Goal: Task Accomplishment & Management: Use online tool/utility

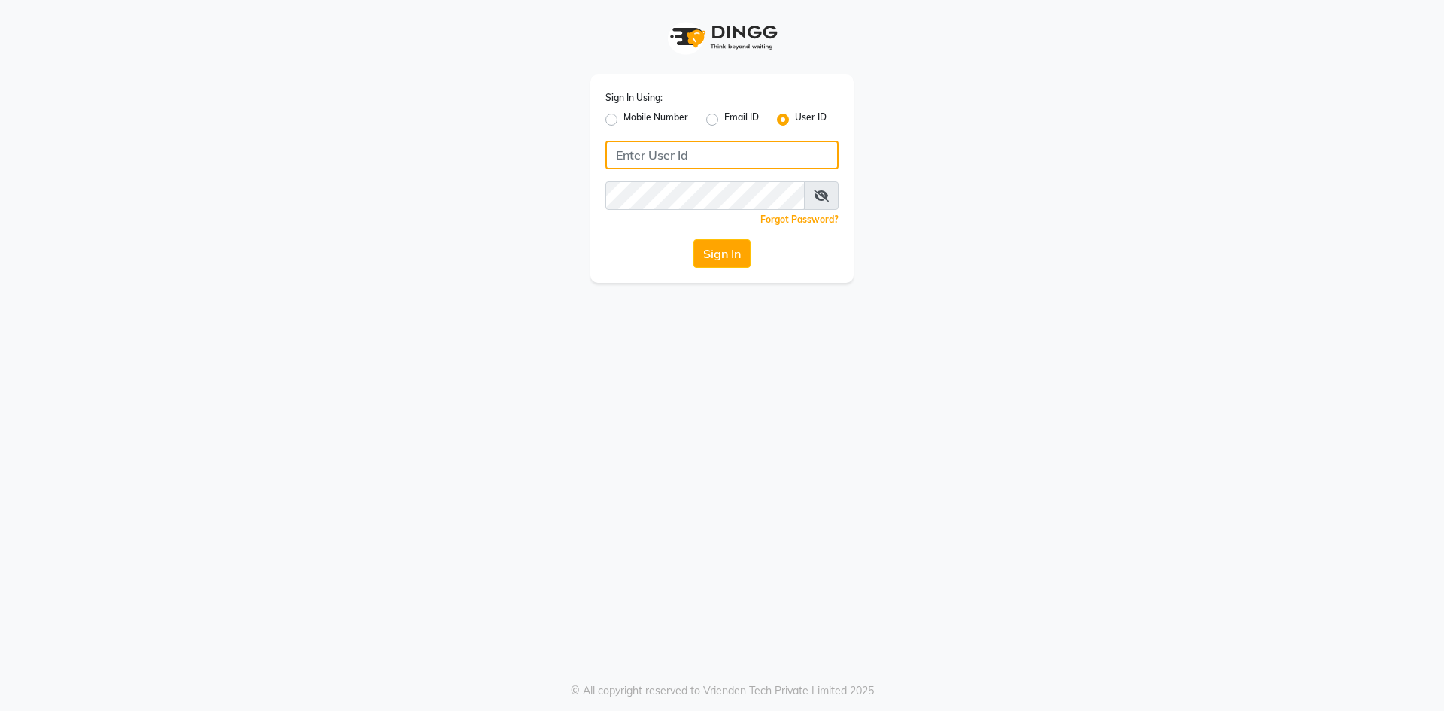
type input "8638148837"
click at [623, 120] on label "Mobile Number" at bounding box center [655, 120] width 65 height 18
click at [623, 120] on input "Mobile Number" at bounding box center [628, 116] width 10 height 10
radio input "true"
radio input "false"
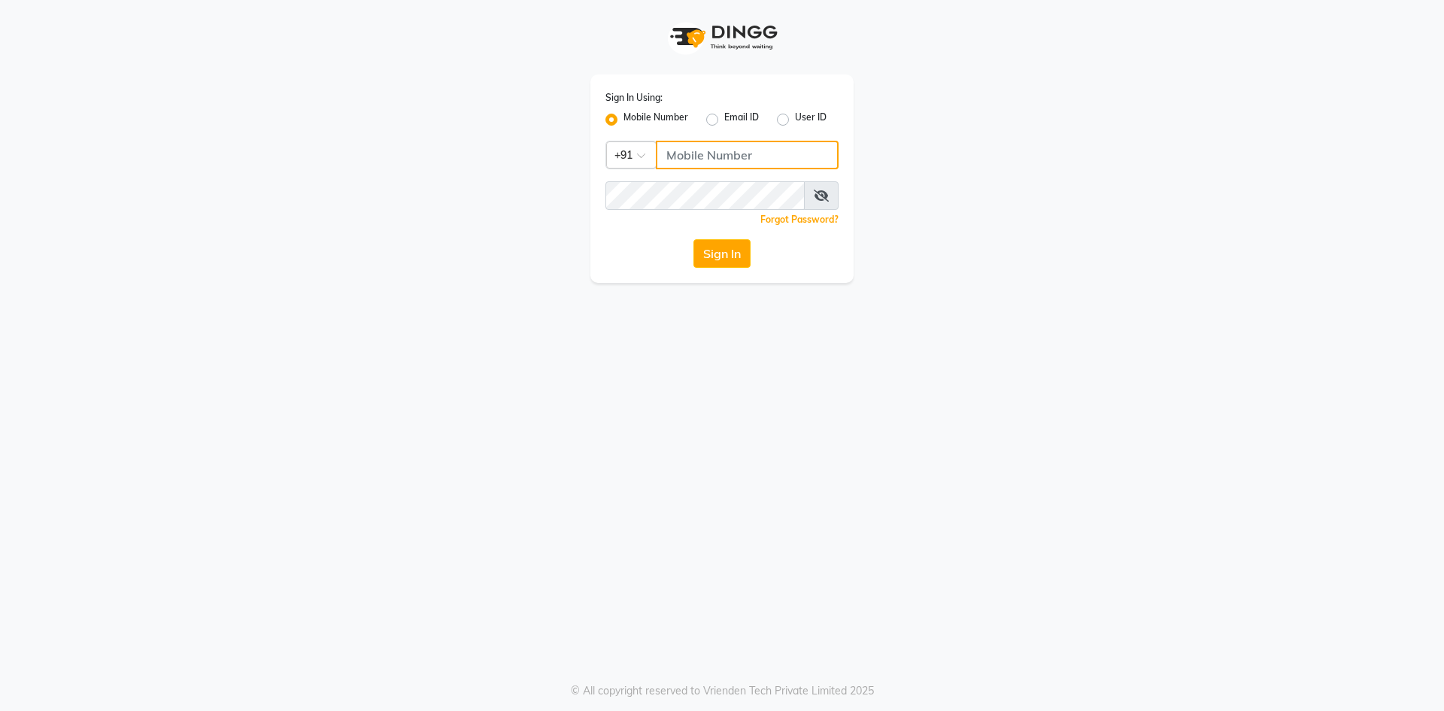
click at [665, 149] on input "Username" at bounding box center [747, 155] width 183 height 29
type input "8638148837"
click at [731, 256] on button "Sign In" at bounding box center [721, 253] width 57 height 29
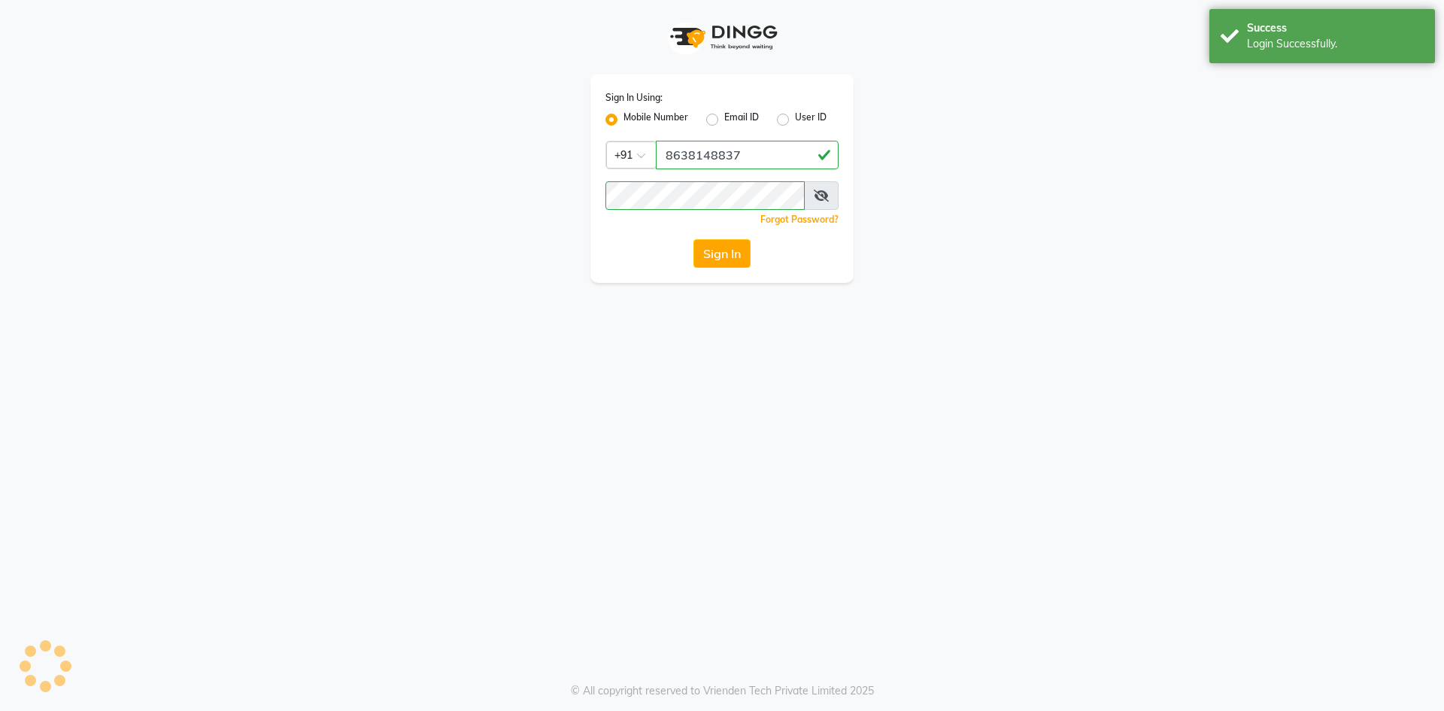
select select "service"
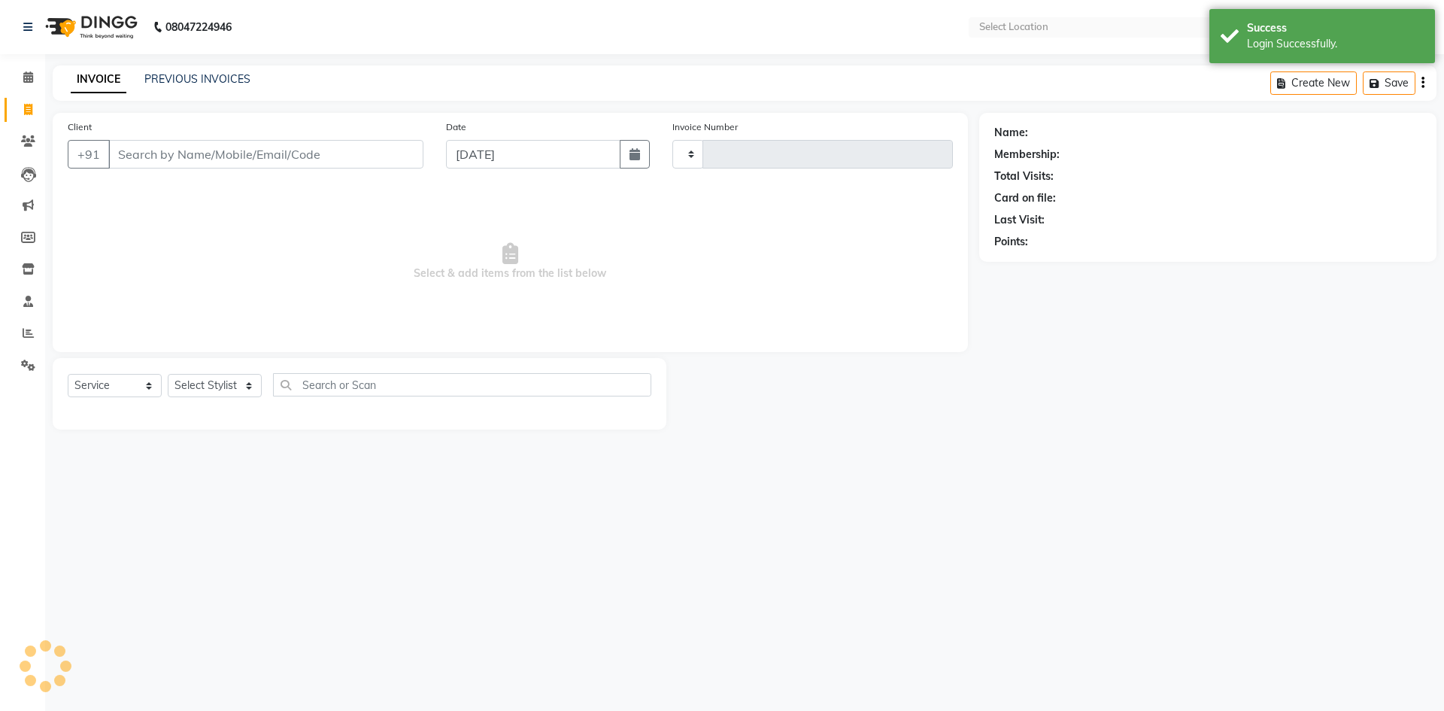
type input "0438"
select select "en"
select select "8702"
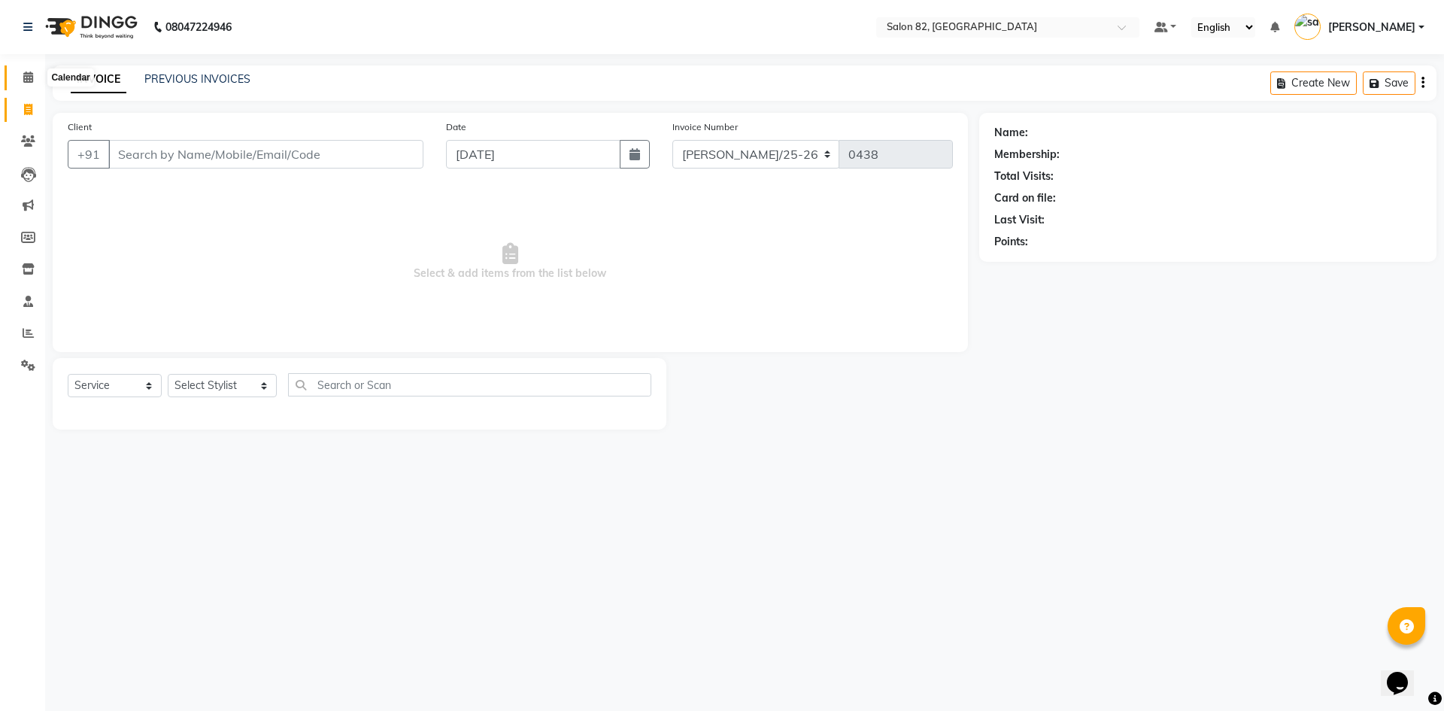
click at [28, 86] on span at bounding box center [28, 77] width 26 height 17
